Goal: Go to known website: Access a specific website the user already knows

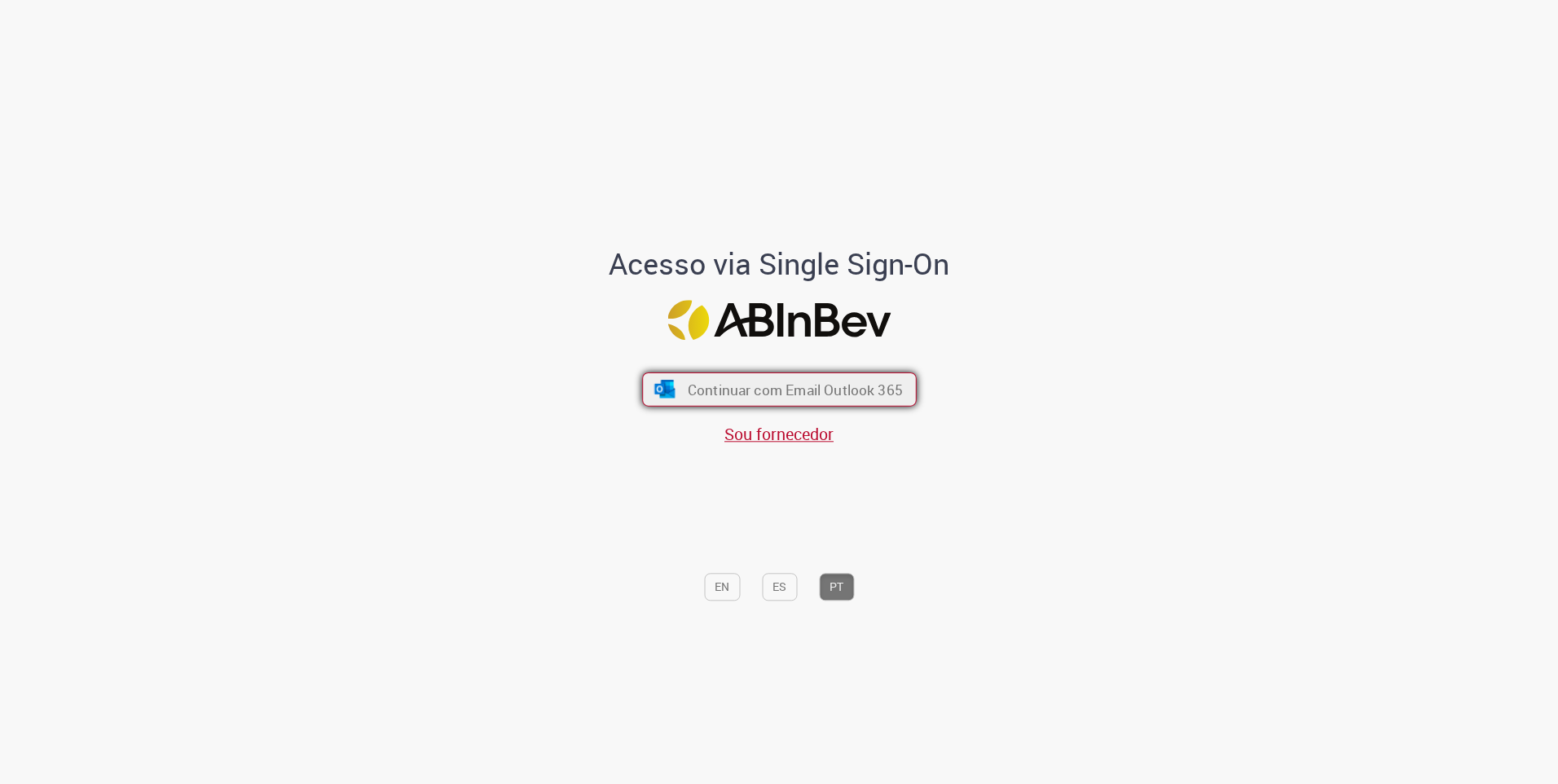
click at [768, 386] on span "Continuar com Email Outlook 365" at bounding box center [794, 389] width 215 height 19
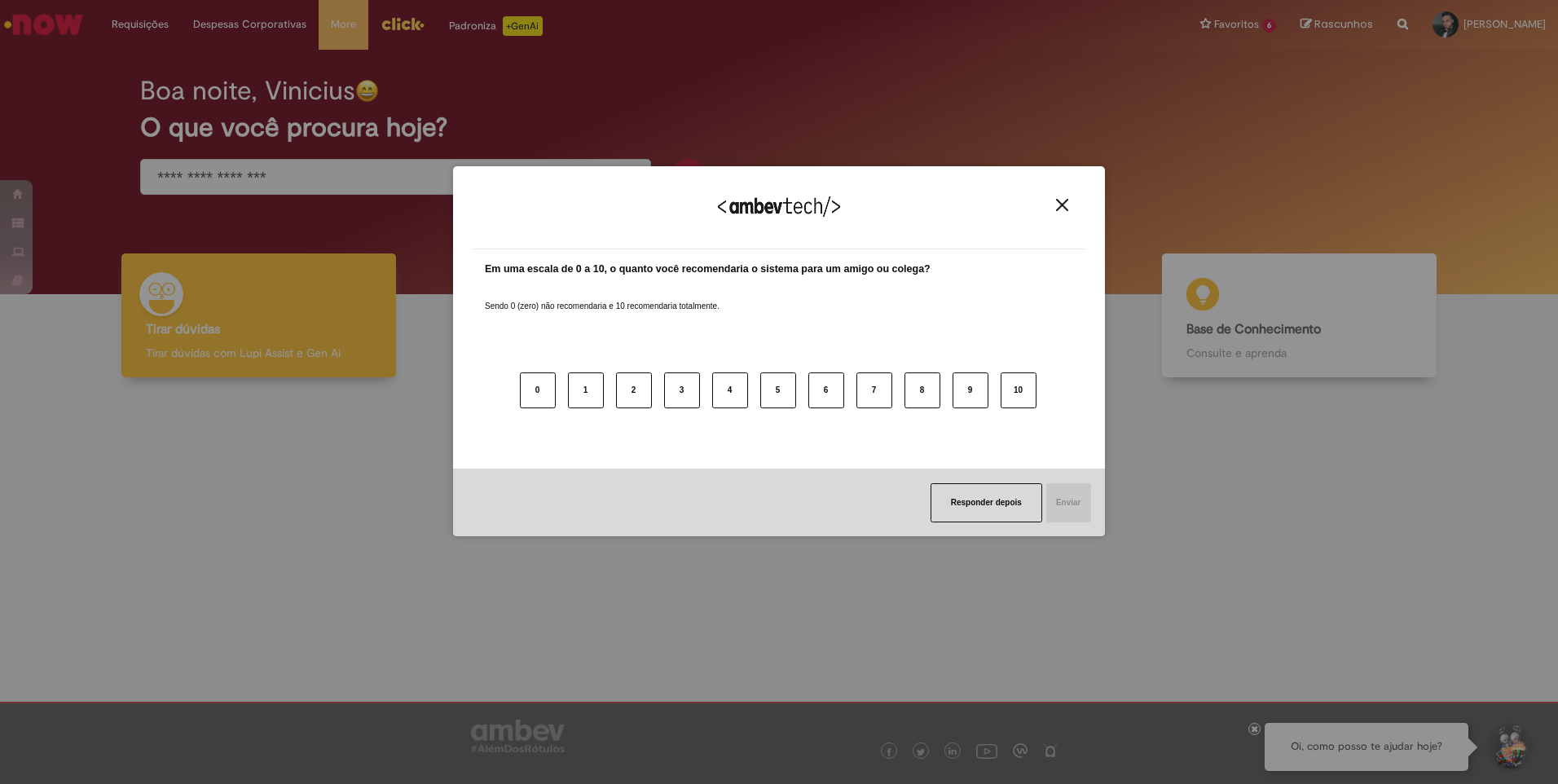
drag, startPoint x: 1061, startPoint y: 207, endPoint x: 1036, endPoint y: 203, distance: 25.3
click at [1061, 207] on img "Close" at bounding box center [1062, 205] width 12 height 12
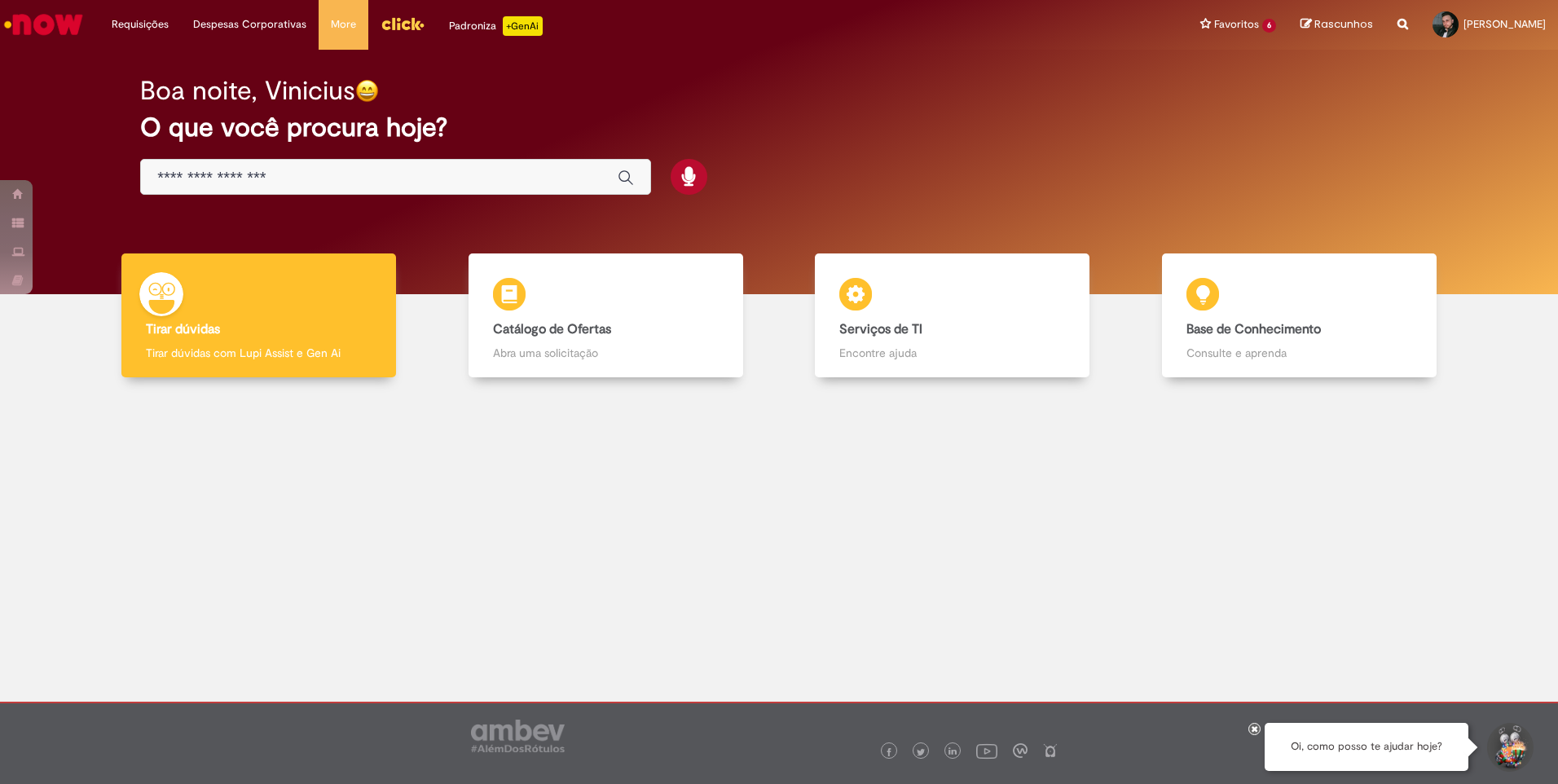
click at [388, 22] on img "Menu Cabeçalho" at bounding box center [403, 23] width 44 height 25
